Goal: Task Accomplishment & Management: Manage account settings

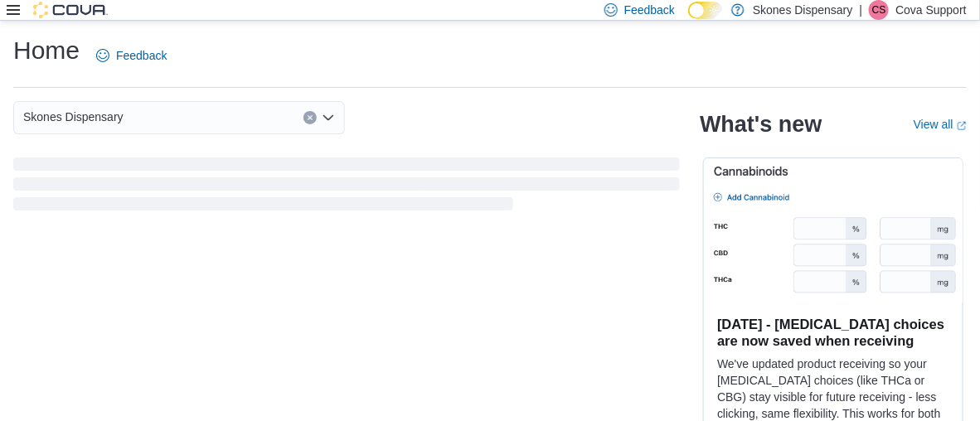
click at [5, 6] on div "Feedback Dark Mode Skones Dispensary | [PERSON_NAME] Support" at bounding box center [490, 10] width 980 height 21
click at [12, 6] on icon at bounding box center [13, 10] width 13 height 10
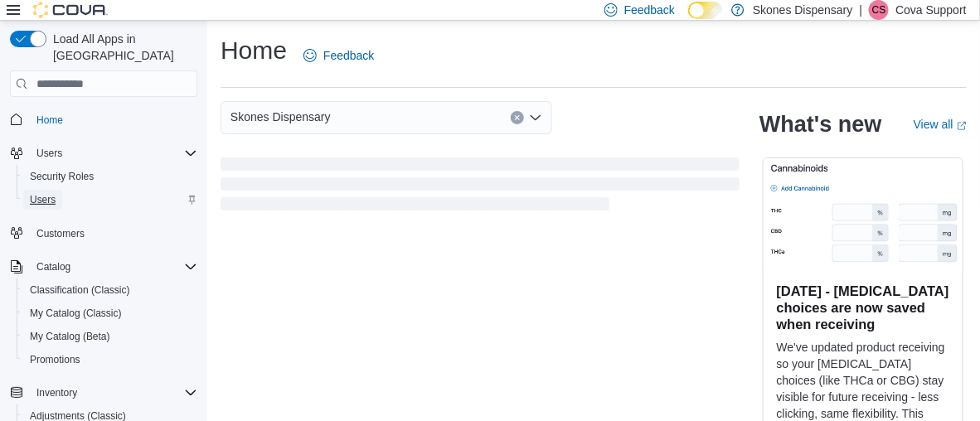
click at [46, 193] on span "Users" at bounding box center [43, 199] width 26 height 13
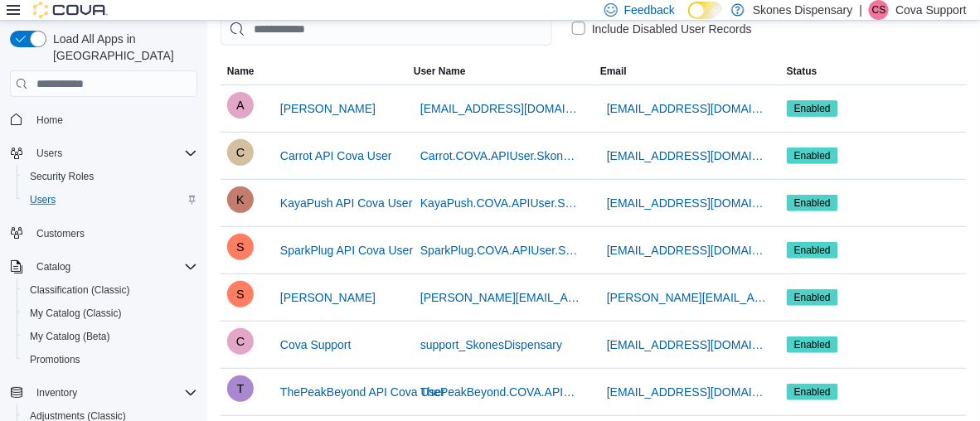
scroll to position [107, 0]
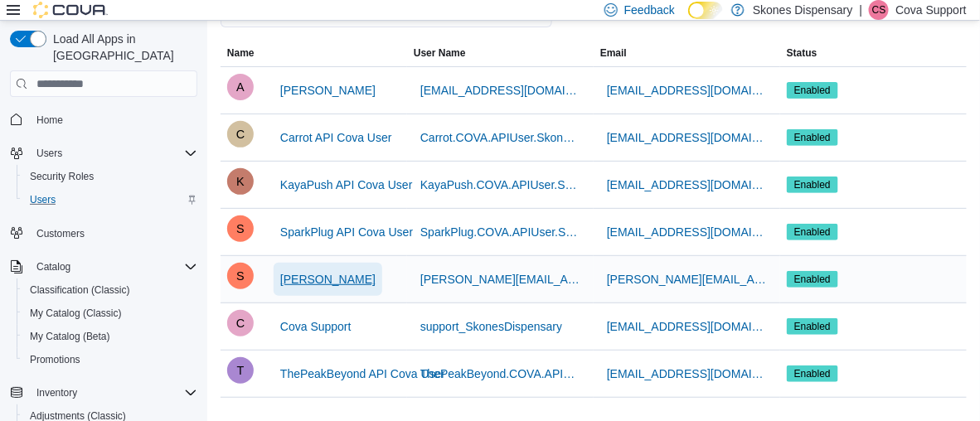
click at [345, 275] on span "[PERSON_NAME]" at bounding box center [327, 279] width 95 height 17
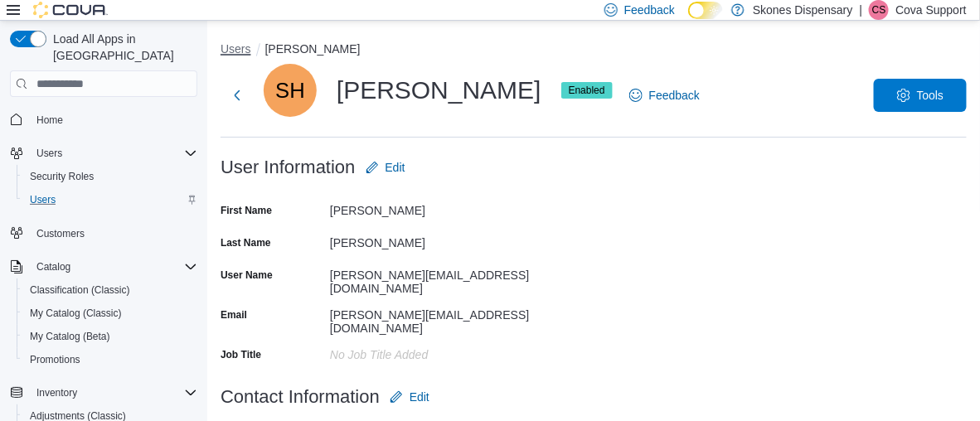
click at [229, 49] on button "Users" at bounding box center [236, 48] width 31 height 13
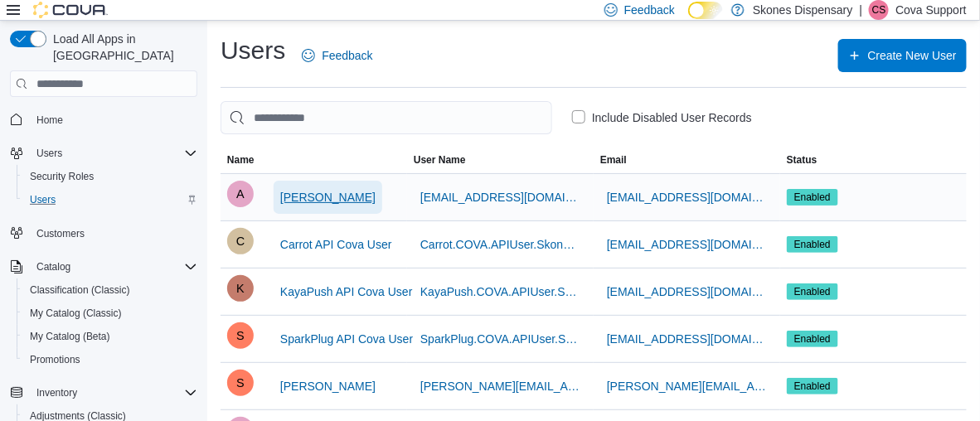
click at [332, 194] on span "[PERSON_NAME]" at bounding box center [327, 197] width 95 height 17
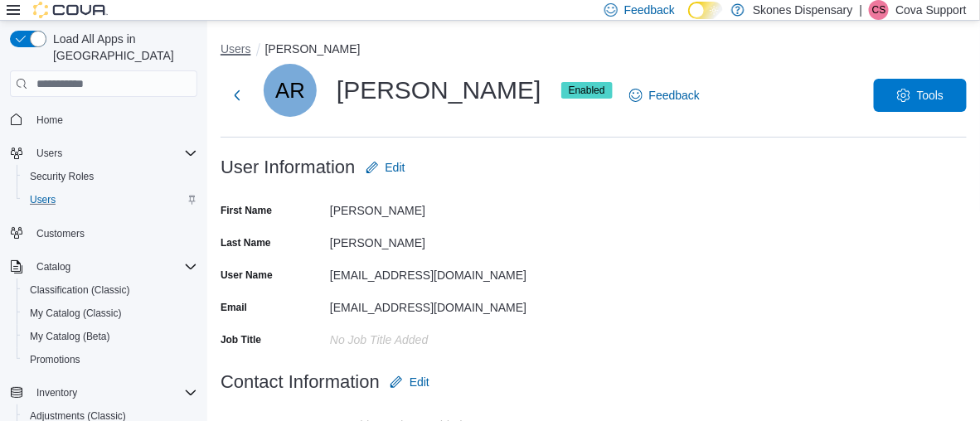
click at [235, 49] on button "Users" at bounding box center [236, 48] width 31 height 13
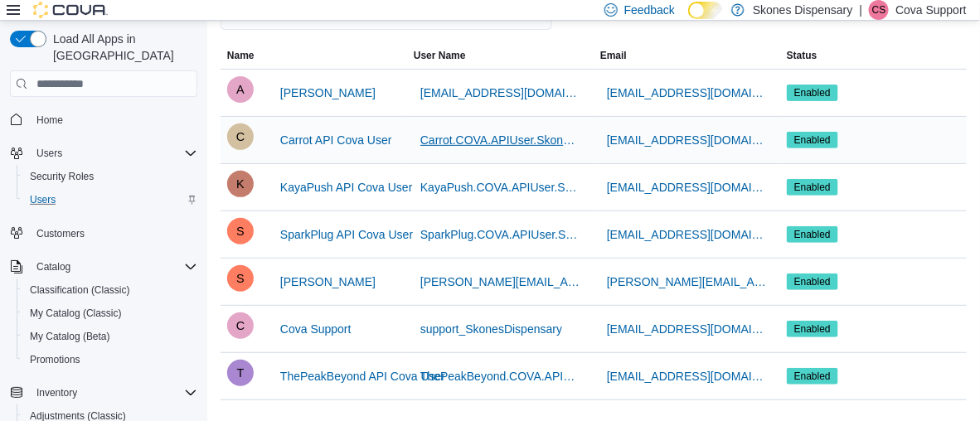
scroll to position [107, 0]
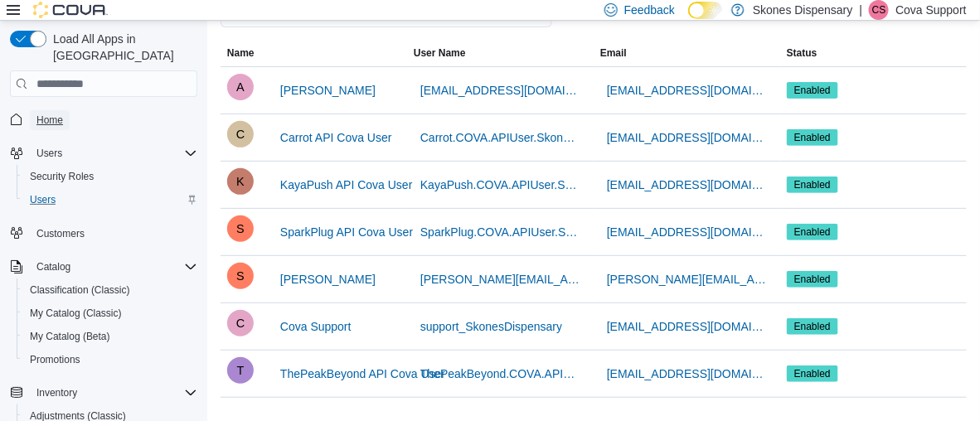
click at [51, 114] on span "Home" at bounding box center [49, 120] width 27 height 13
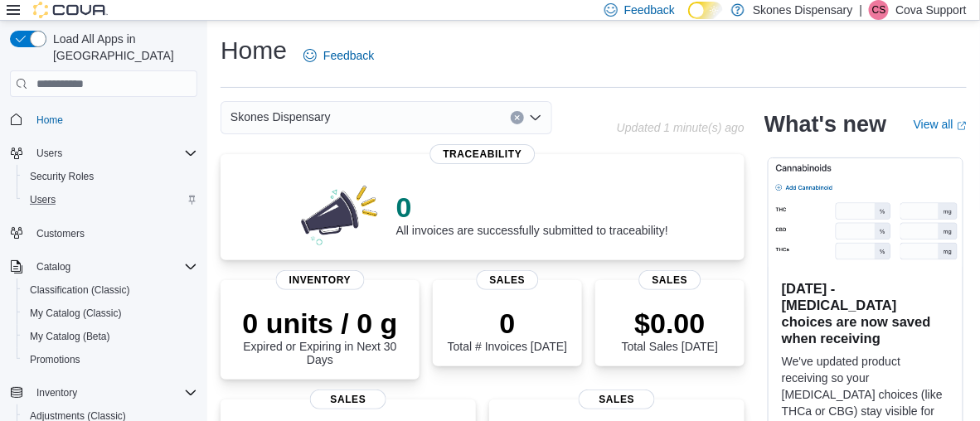
click at [933, 11] on p "Cova Support" at bounding box center [931, 10] width 71 height 20
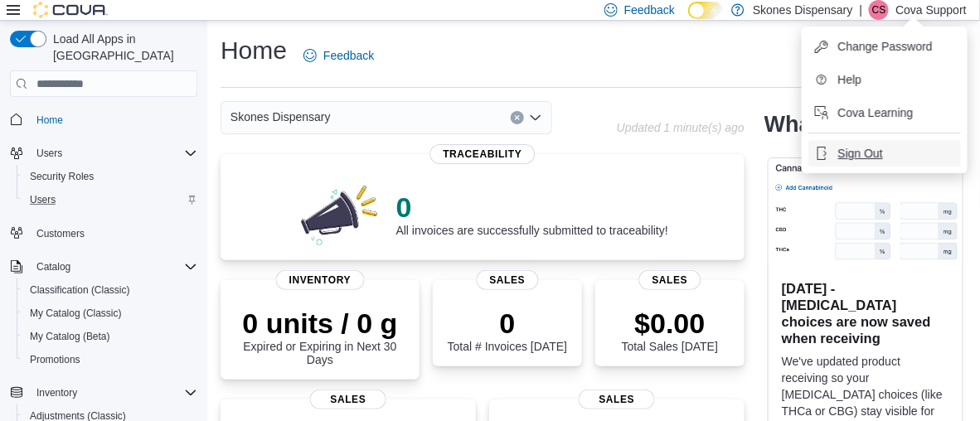
click at [849, 148] on span "Sign Out" at bounding box center [861, 153] width 45 height 17
